Goal: Find specific page/section: Find specific page/section

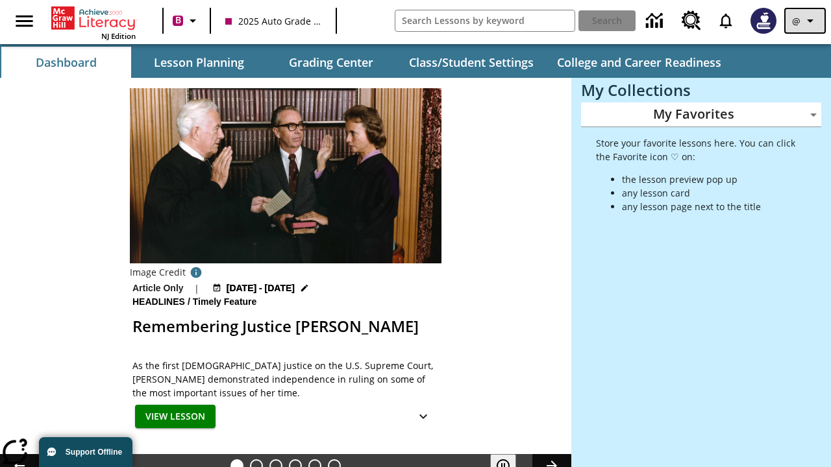
click at [805, 21] on icon "Profile/Settings" at bounding box center [810, 21] width 16 height 16
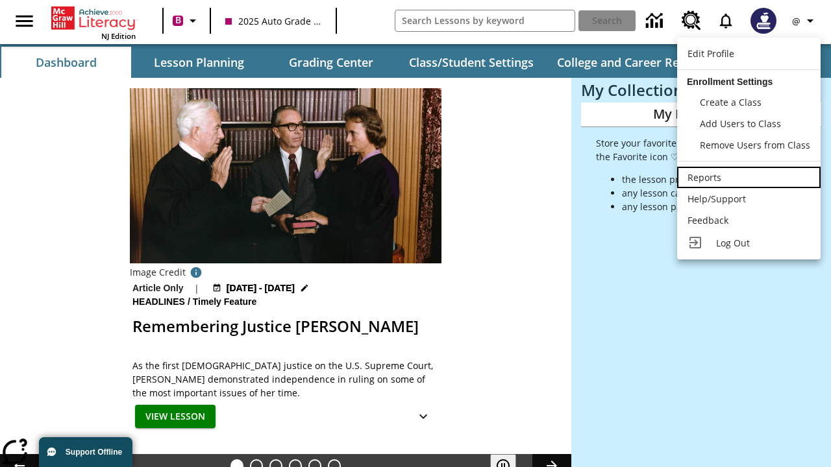
click at [748, 177] on div "Reports" at bounding box center [748, 178] width 123 height 14
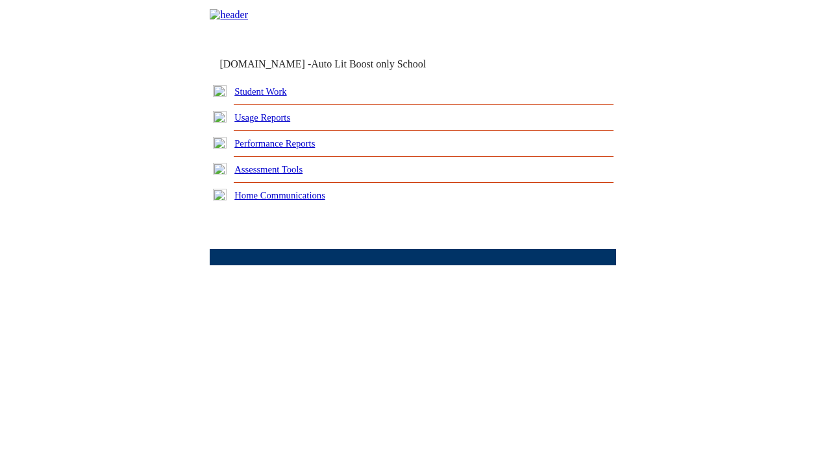
click at [289, 149] on link "Performance Reports" at bounding box center [274, 143] width 80 height 10
